Goal: Information Seeking & Learning: Understand process/instructions

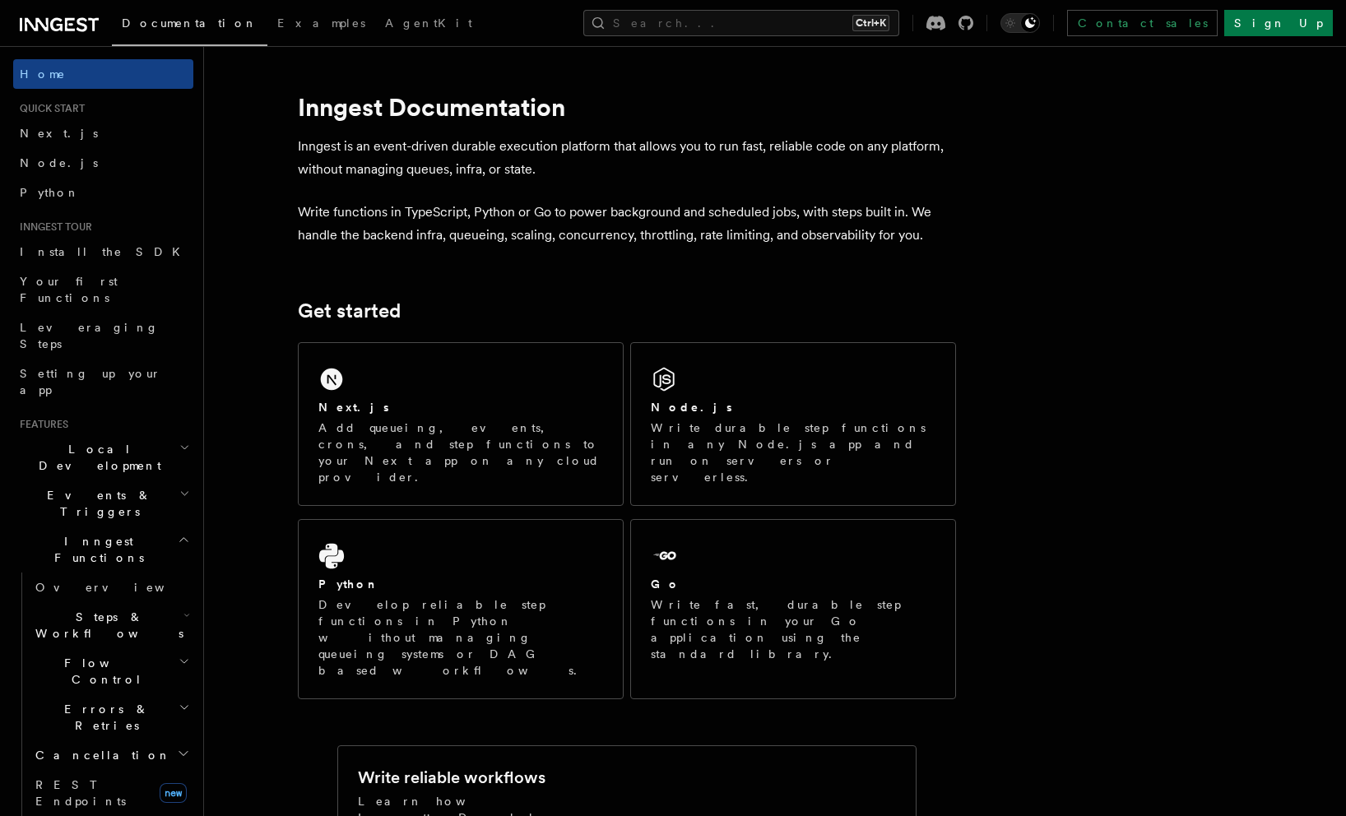
click at [114, 441] on span "Local Development" at bounding box center [96, 457] width 166 height 33
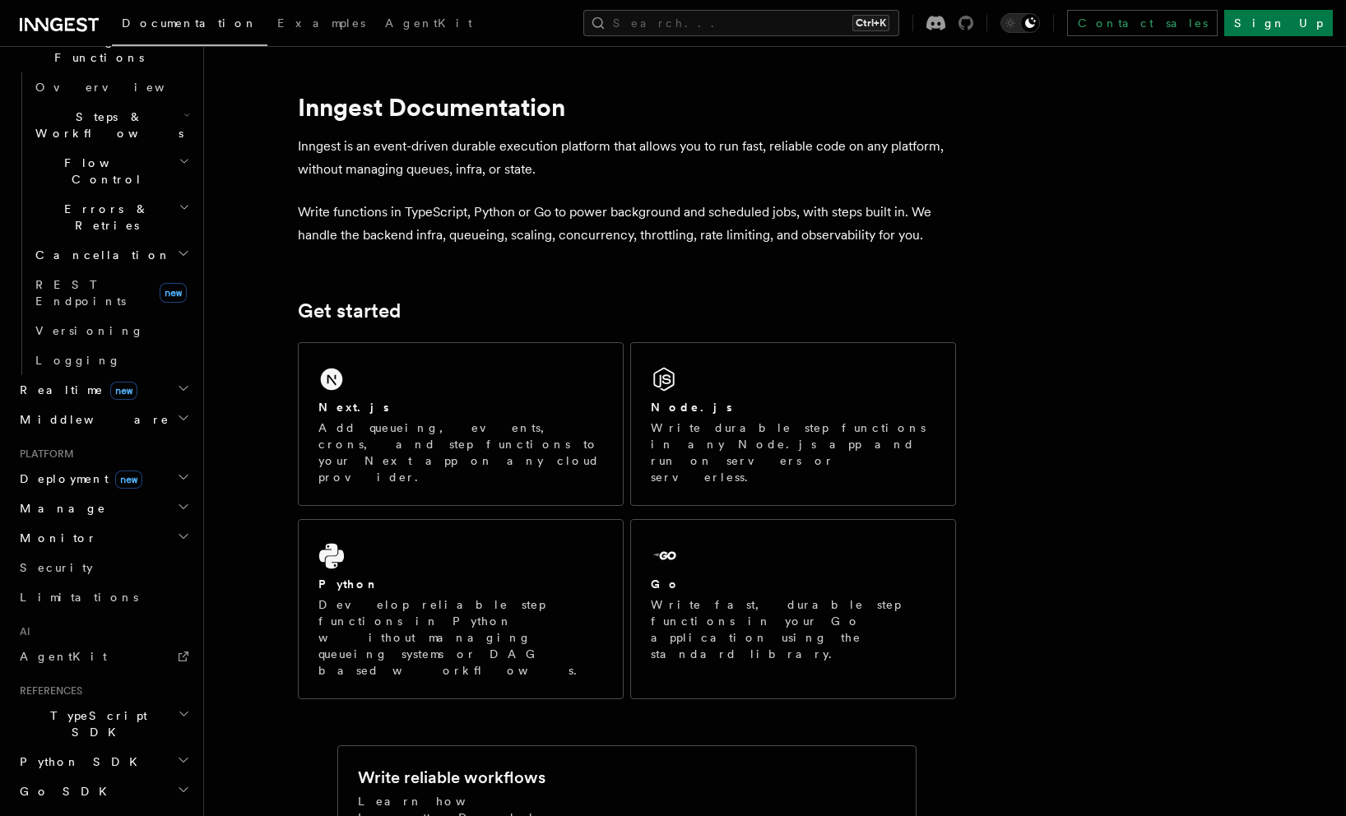
click at [973, 20] on icon at bounding box center [965, 23] width 15 height 15
click at [30, 494] on h2 "Manage" at bounding box center [103, 509] width 180 height 30
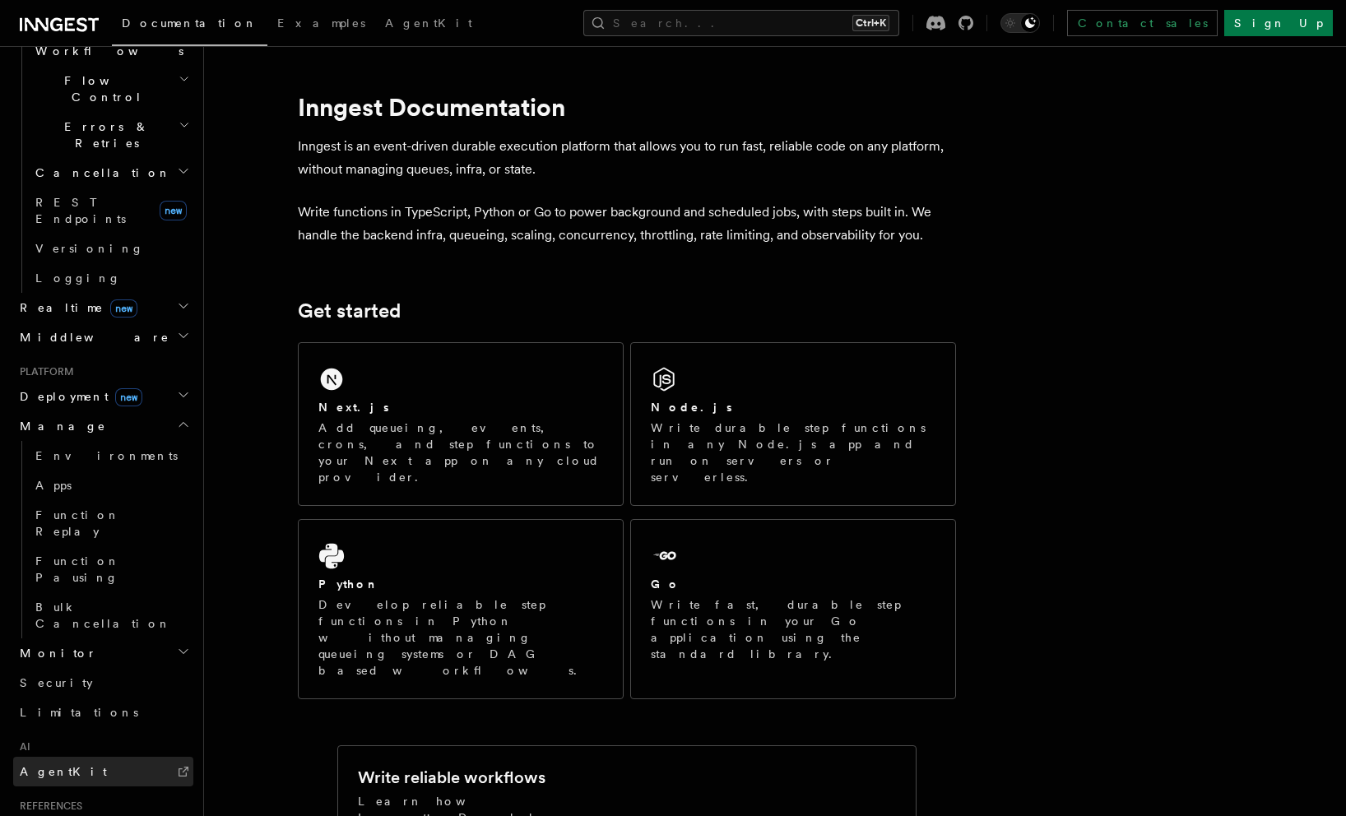
click at [51, 765] on span "AgentKit" at bounding box center [63, 771] width 87 height 13
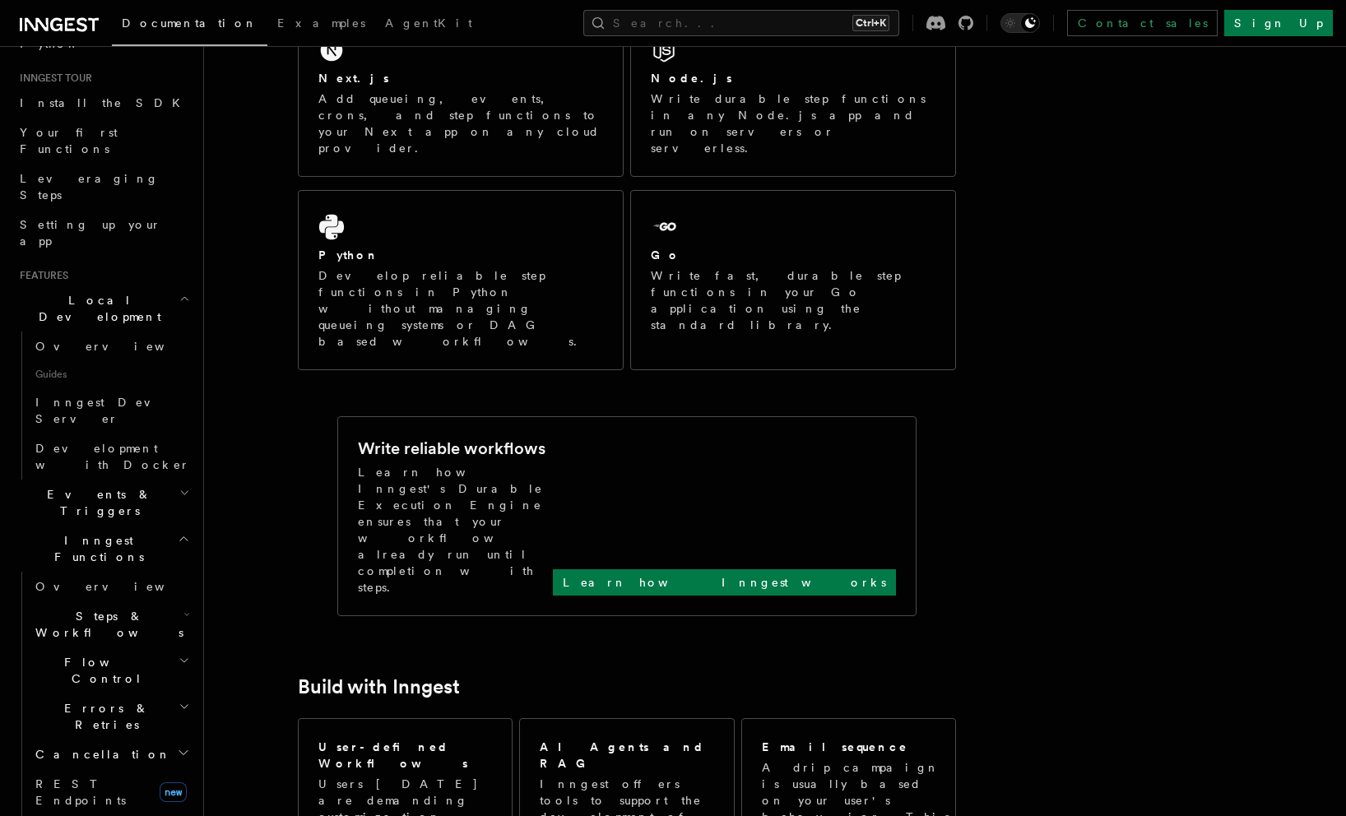
scroll to position [138, 0]
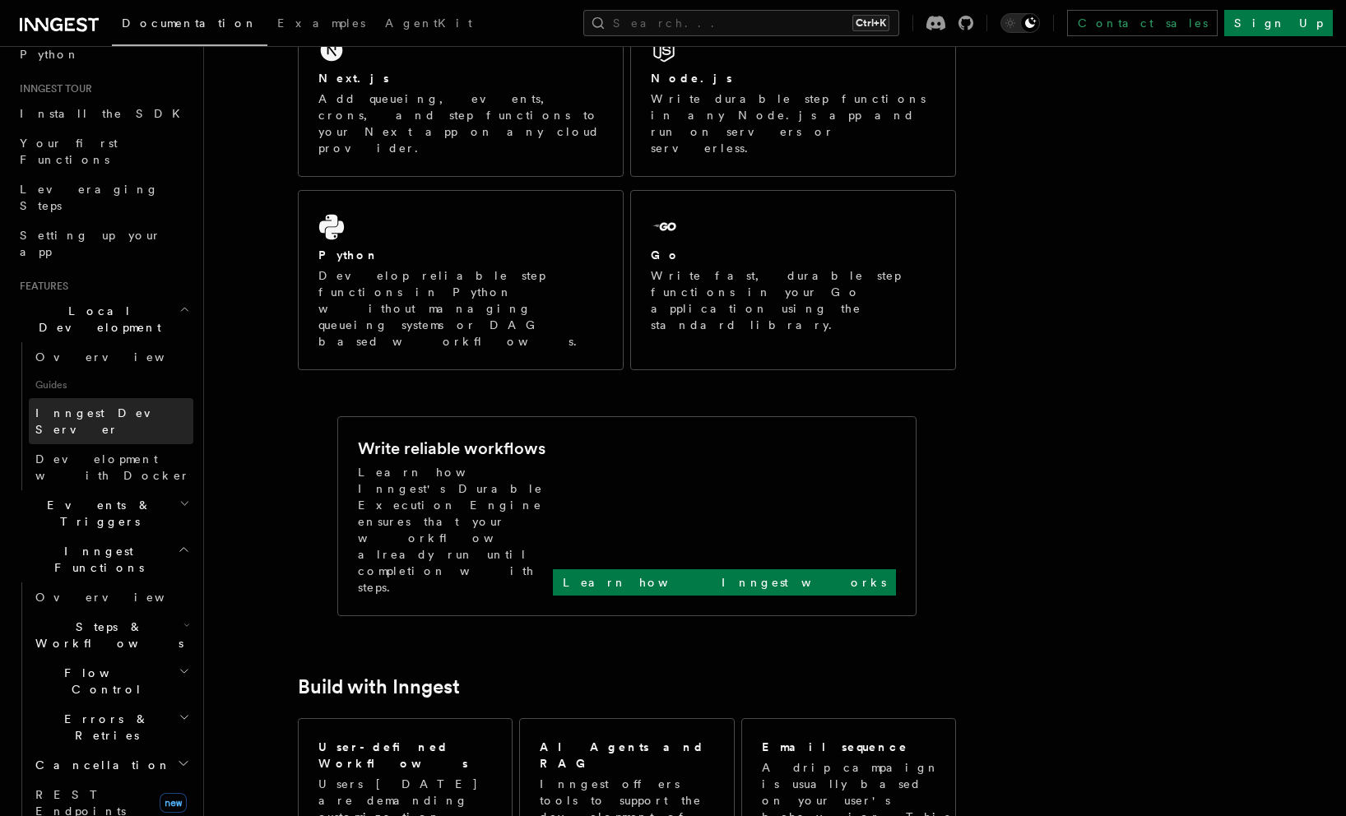
click at [72, 405] on span "Inngest Dev Server" at bounding box center [114, 421] width 158 height 33
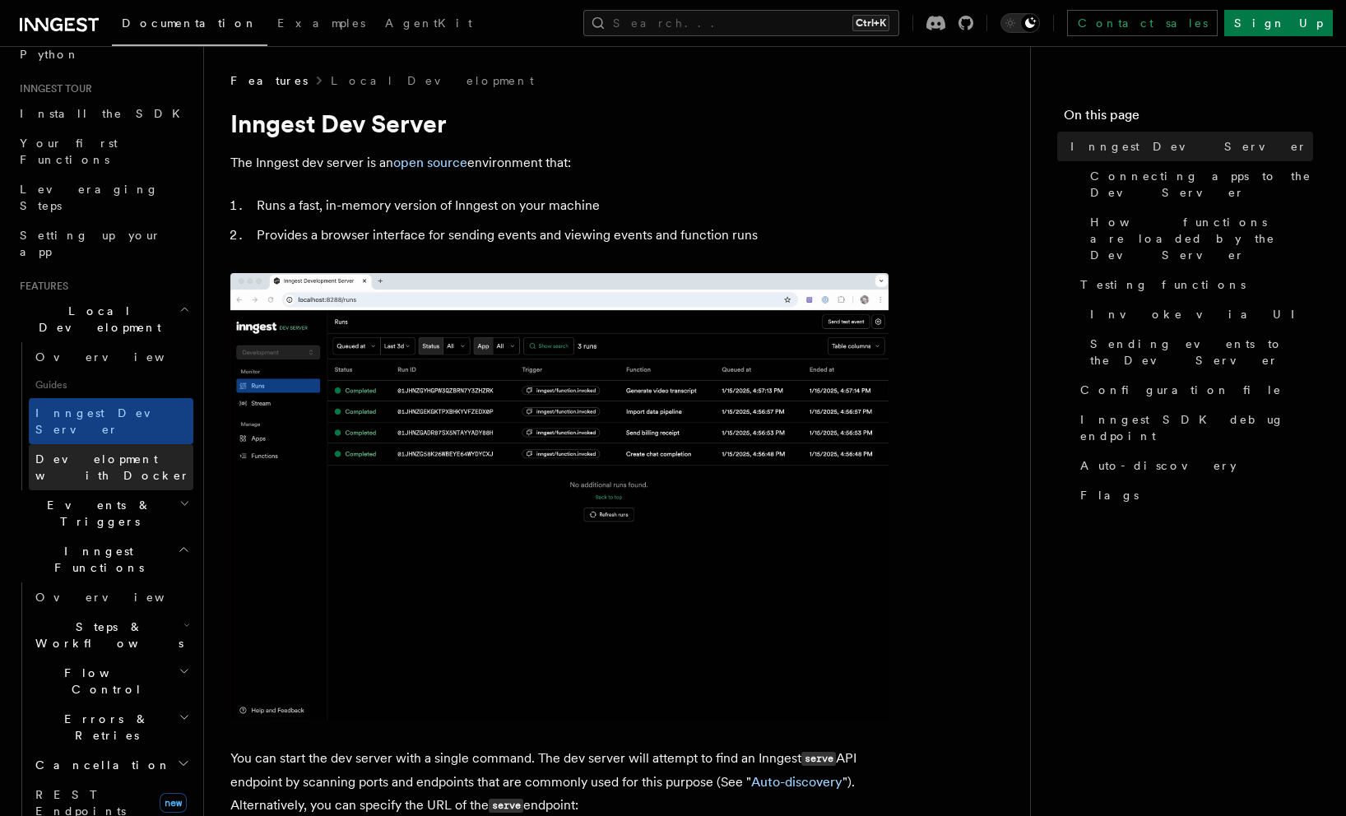
click at [63, 444] on link "Development with Docker" at bounding box center [111, 467] width 165 height 46
